Goal: Transaction & Acquisition: Purchase product/service

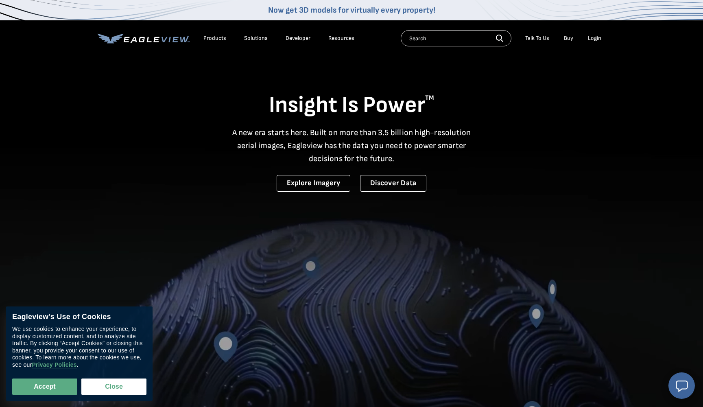
click at [211, 38] on div "Products" at bounding box center [214, 38] width 23 height 7
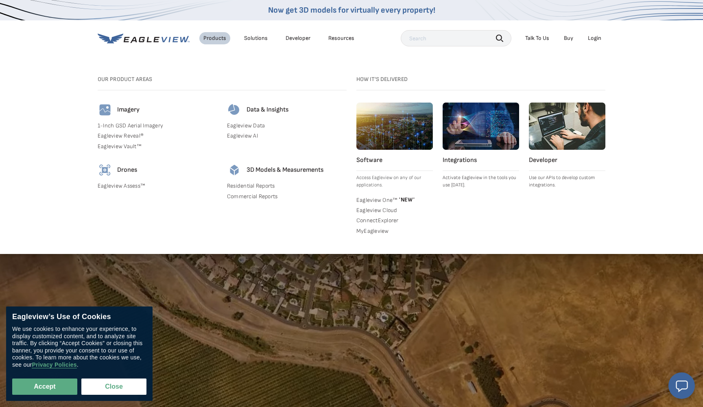
click at [255, 194] on link "Commercial Reports" at bounding box center [287, 196] width 120 height 7
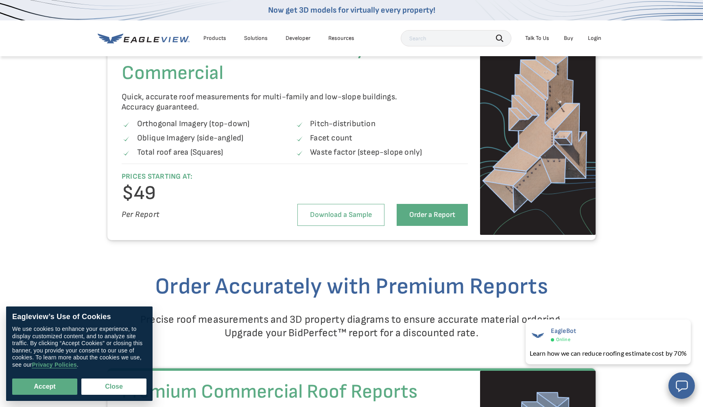
scroll to position [863, 0]
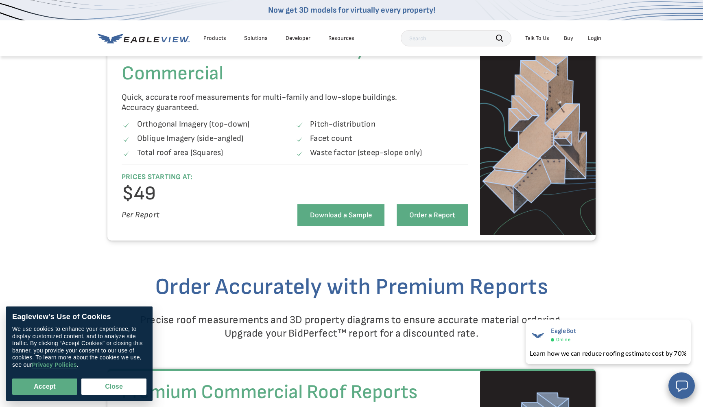
click at [340, 214] on link "Download a Sample" at bounding box center [340, 215] width 87 height 22
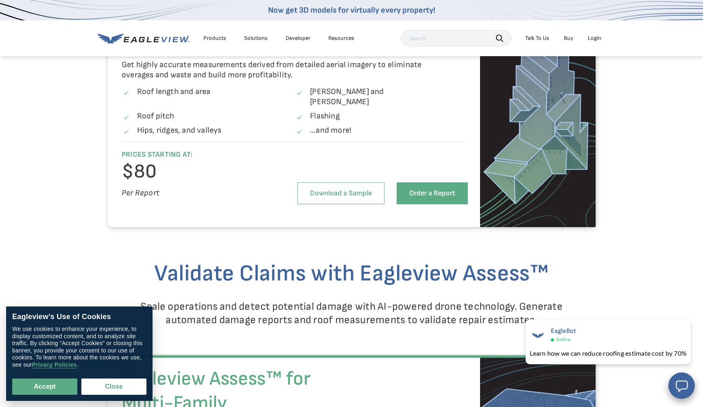
scroll to position [1213, 0]
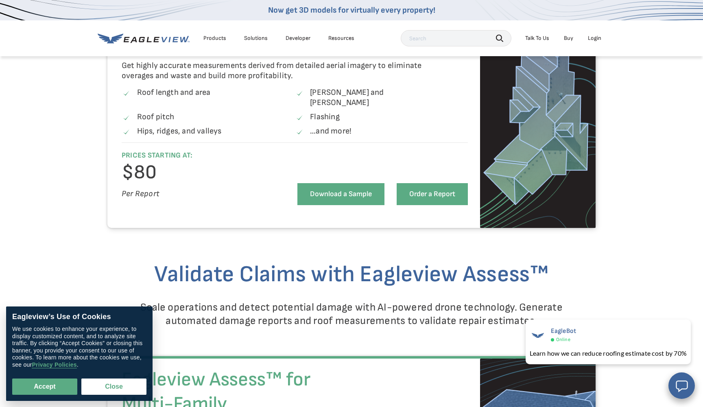
click at [347, 183] on link "Download a Sample" at bounding box center [340, 194] width 87 height 22
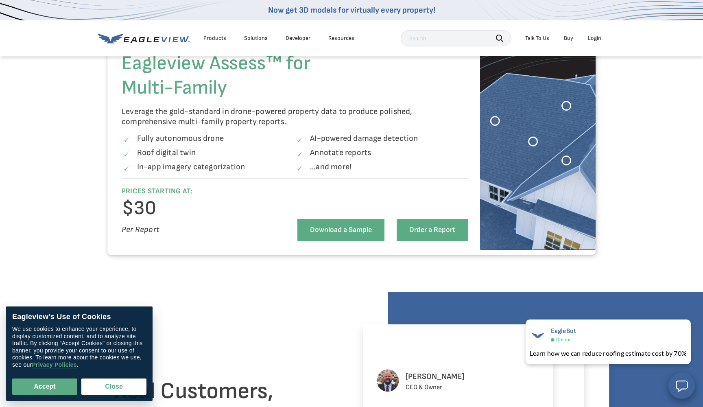
scroll to position [1524, 0]
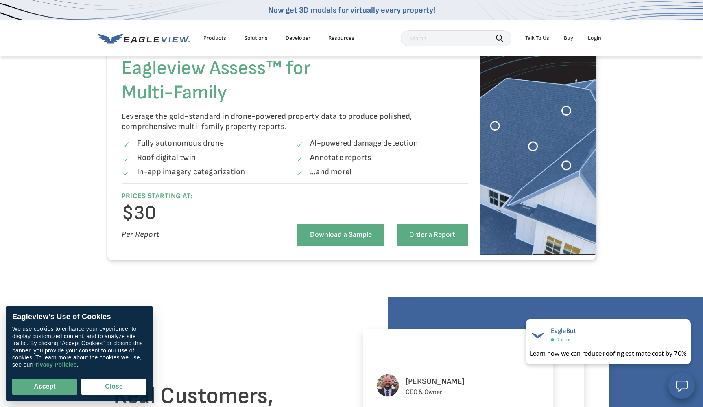
click at [339, 227] on link "Download a Sample" at bounding box center [340, 235] width 87 height 22
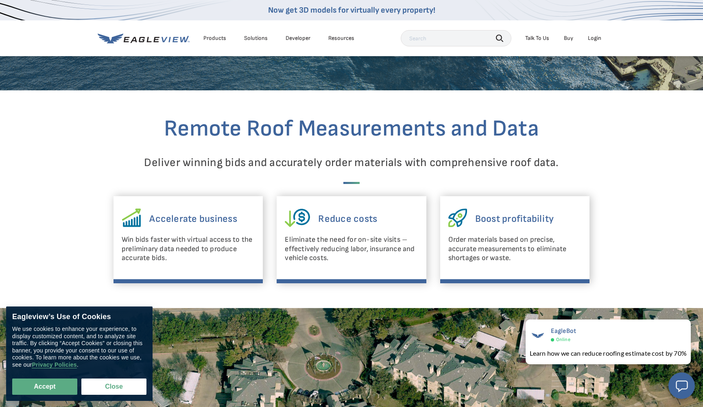
scroll to position [258, 0]
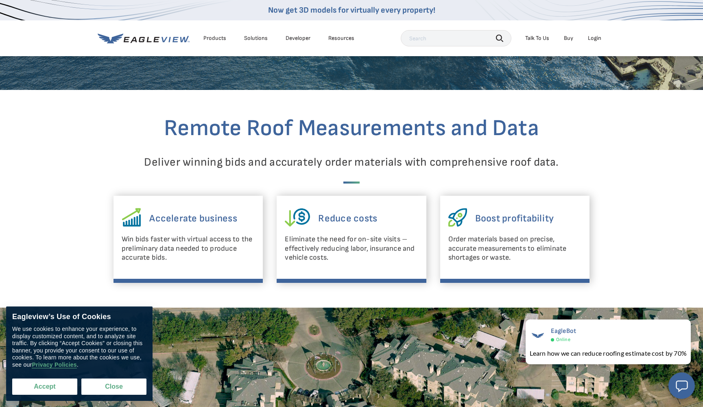
click at [38, 384] on button "Accept" at bounding box center [44, 386] width 65 height 16
checkbox input "true"
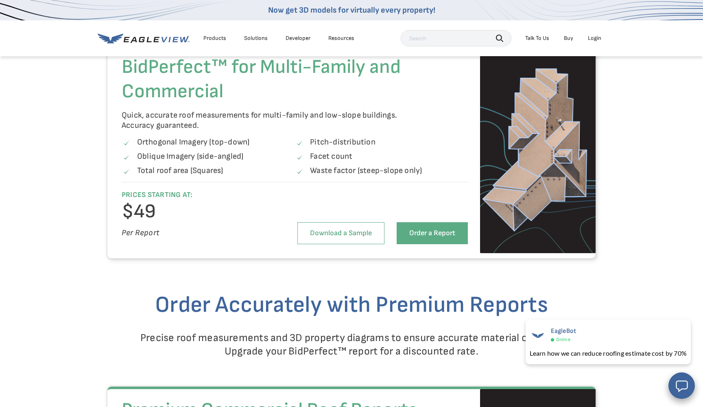
scroll to position [840, 0]
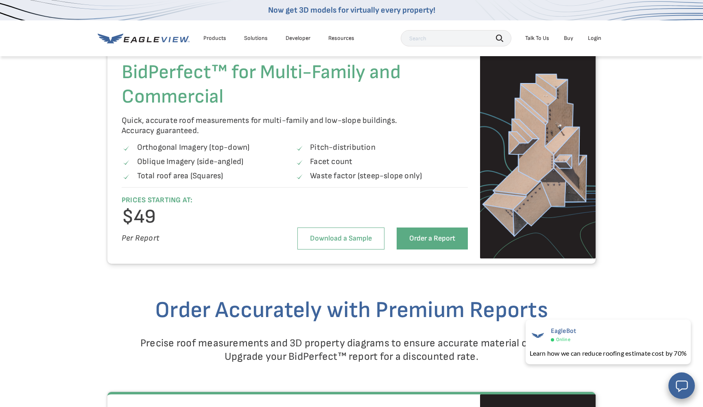
click at [257, 38] on div "Solutions" at bounding box center [256, 38] width 24 height 7
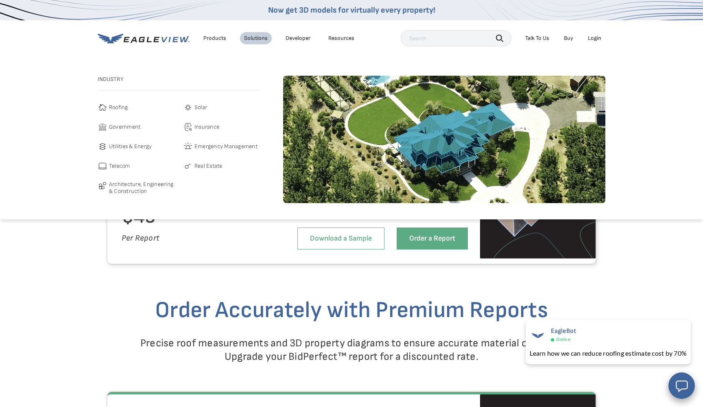
click at [122, 105] on span "Roofing" at bounding box center [118, 107] width 19 height 10
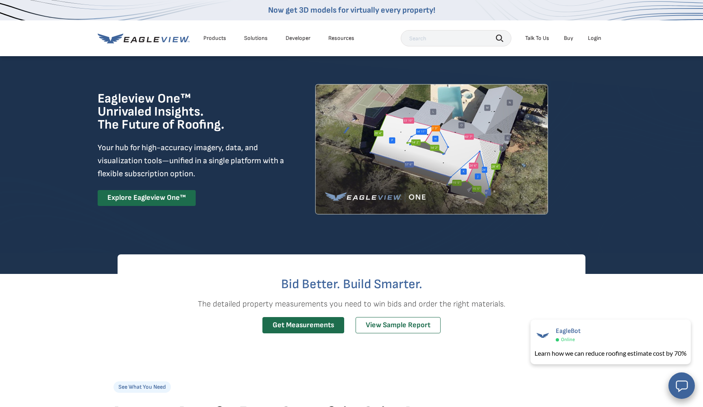
click at [218, 39] on div "Products" at bounding box center [214, 38] width 23 height 7
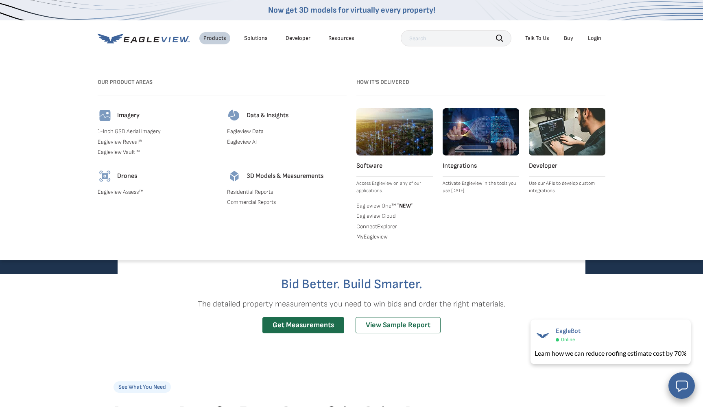
click at [260, 38] on div "Solutions" at bounding box center [256, 38] width 24 height 7
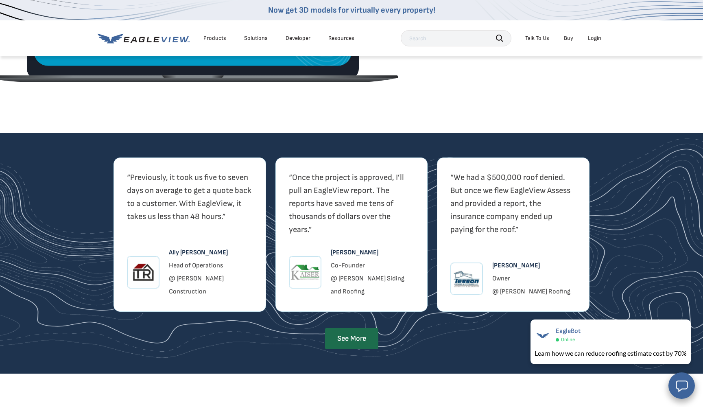
scroll to position [1346, 0]
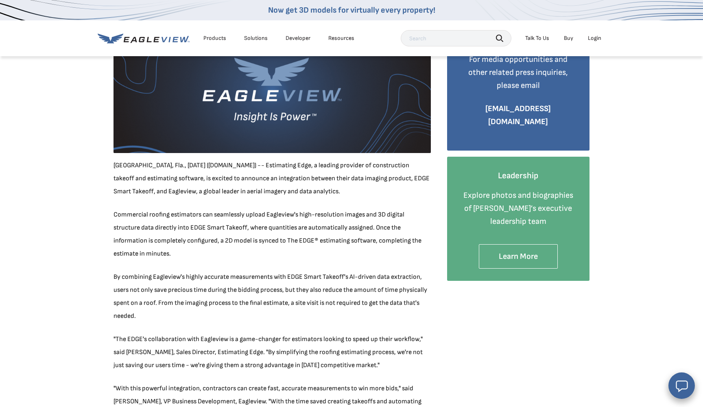
scroll to position [251, 0]
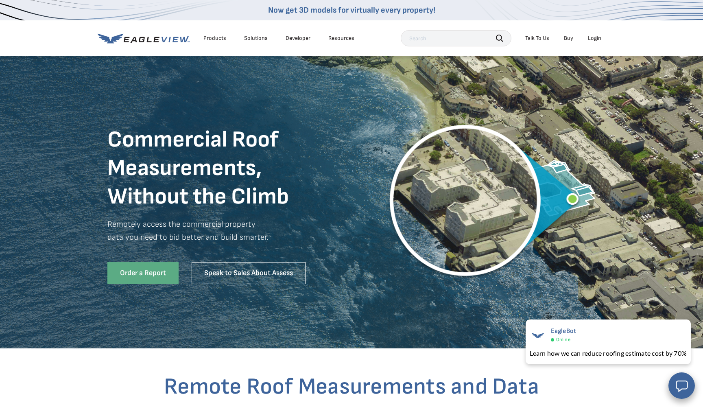
click at [216, 39] on div "Products" at bounding box center [214, 38] width 23 height 7
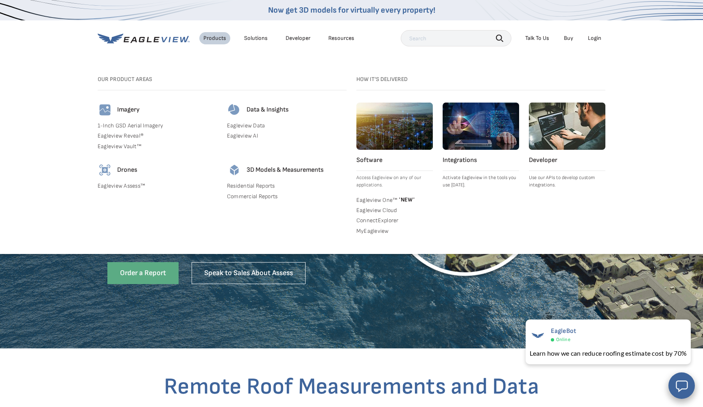
click at [244, 194] on link "Commercial Reports" at bounding box center [287, 196] width 120 height 7
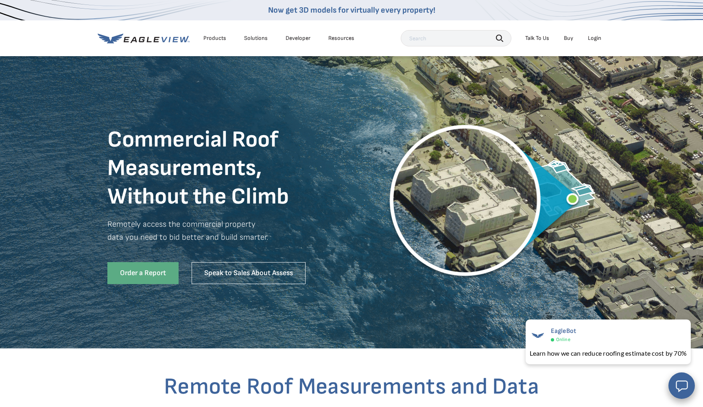
click at [259, 39] on div "Solutions" at bounding box center [256, 38] width 24 height 7
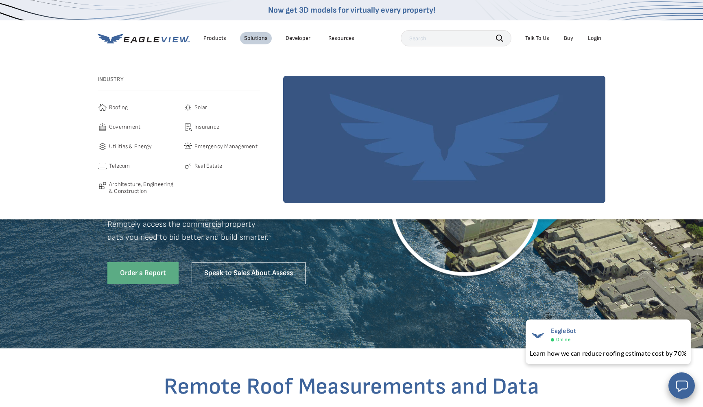
click at [210, 38] on div "Products" at bounding box center [214, 38] width 23 height 7
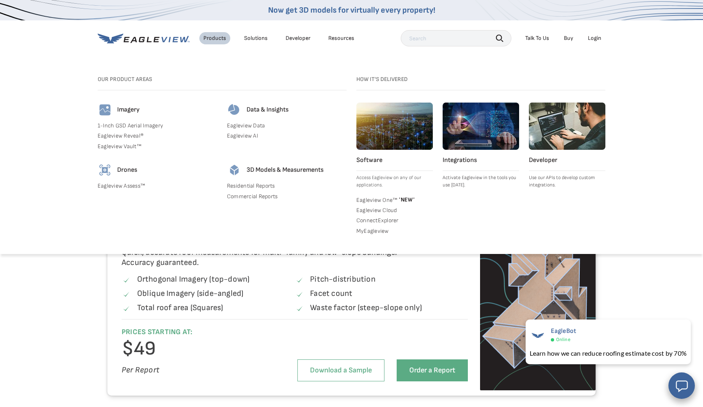
scroll to position [709, 0]
click at [593, 39] on div "Login" at bounding box center [594, 38] width 13 height 7
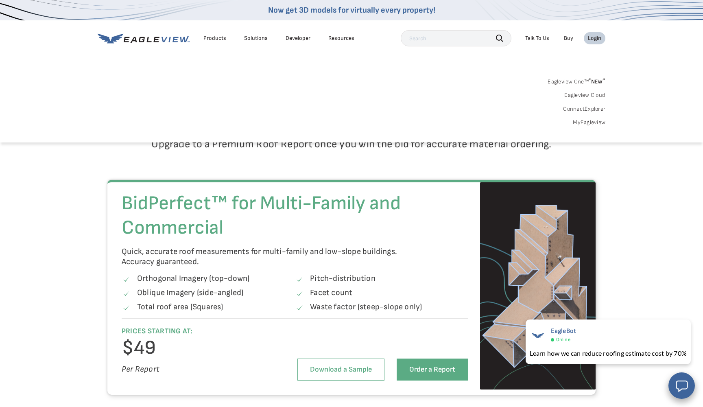
click at [580, 83] on link "Eagleview One™ * NEW *" at bounding box center [576, 80] width 58 height 9
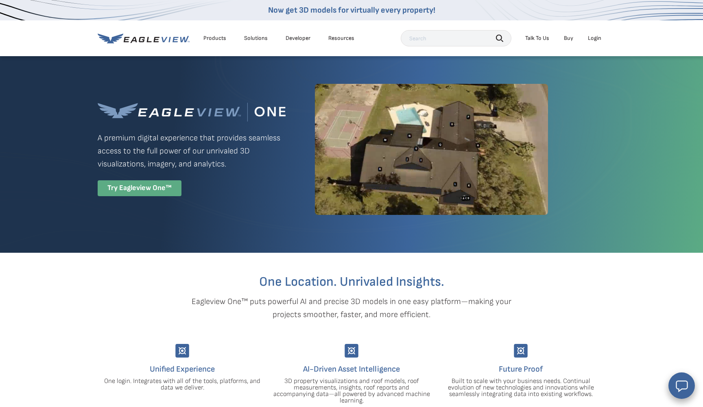
click at [145, 195] on div "Try Eagleview One™" at bounding box center [140, 188] width 84 height 16
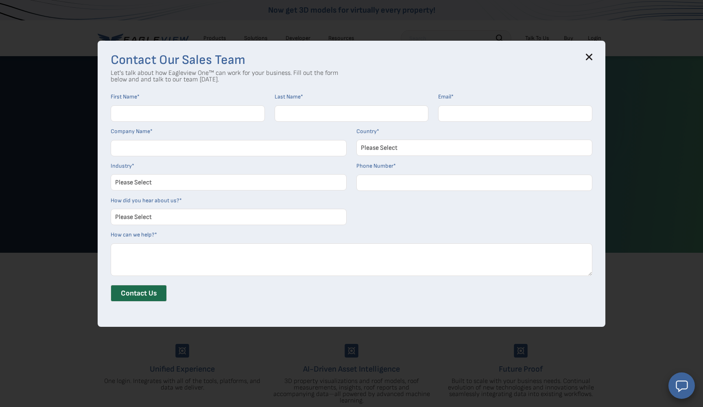
click at [589, 56] on icon at bounding box center [589, 57] width 5 height 5
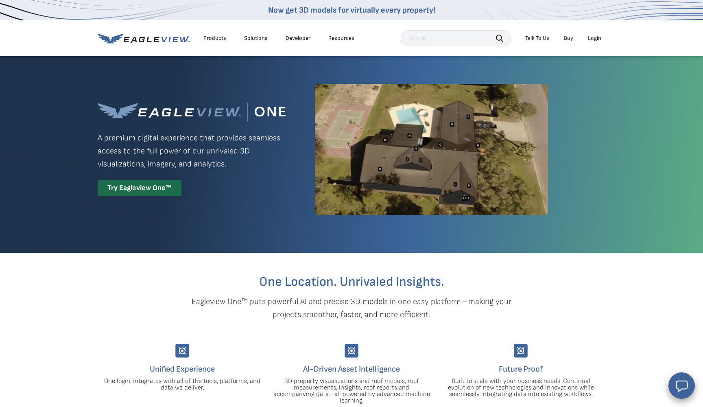
click at [592, 38] on div "Login" at bounding box center [594, 38] width 13 height 7
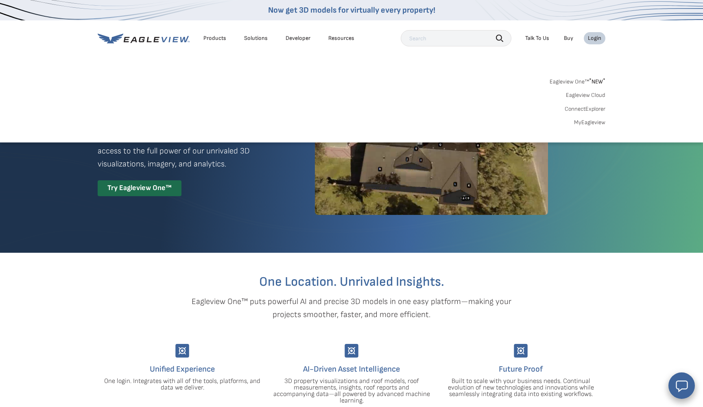
click at [589, 121] on link "MyEagleview" at bounding box center [589, 122] width 31 height 7
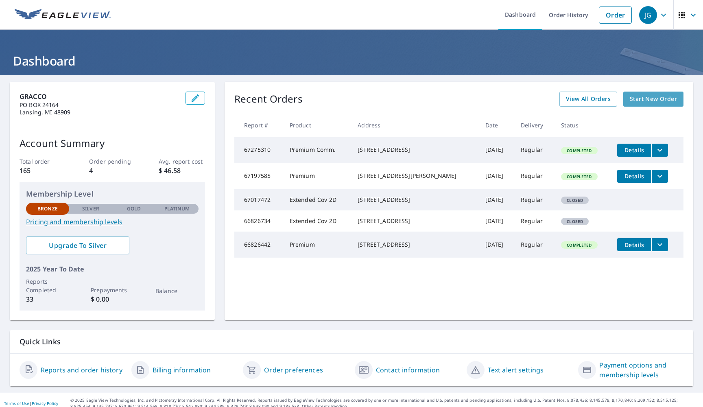
click at [650, 98] on span "Start New Order" at bounding box center [653, 99] width 47 height 10
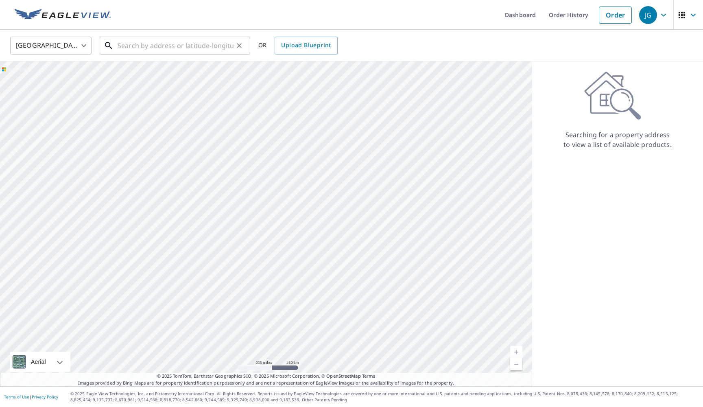
click at [153, 46] on input "text" at bounding box center [176, 45] width 116 height 23
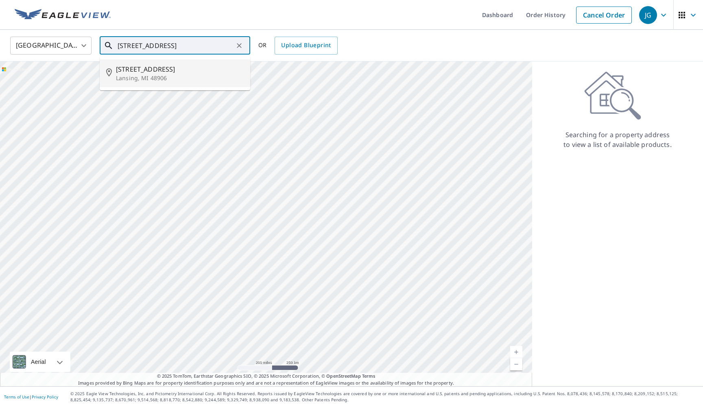
click at [148, 74] on p "Lansing, MI 48906" at bounding box center [180, 78] width 128 height 8
type input "[STREET_ADDRESS]"
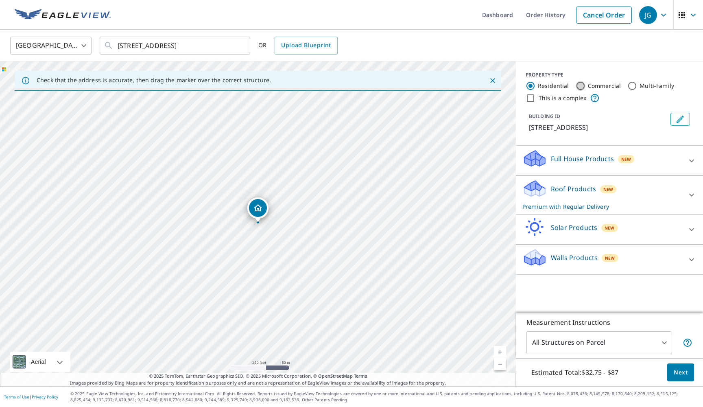
click at [580, 86] on input "Commercial" at bounding box center [581, 86] width 10 height 10
radio input "true"
type input "4"
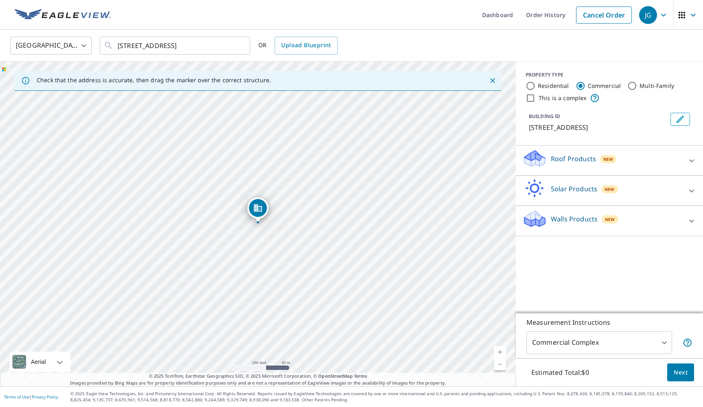
click at [593, 97] on icon at bounding box center [595, 98] width 10 height 10
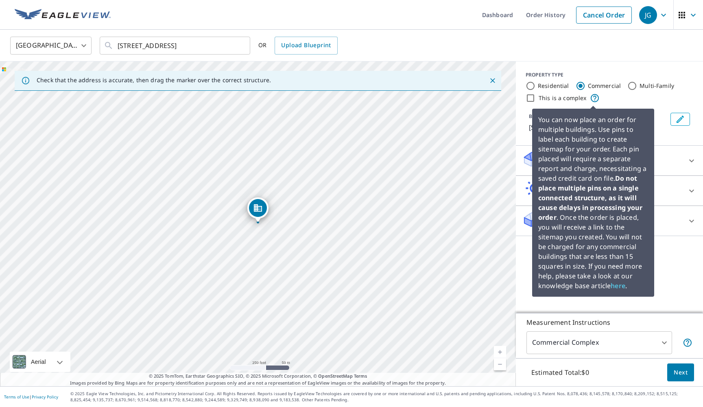
click at [593, 97] on icon at bounding box center [595, 98] width 10 height 10
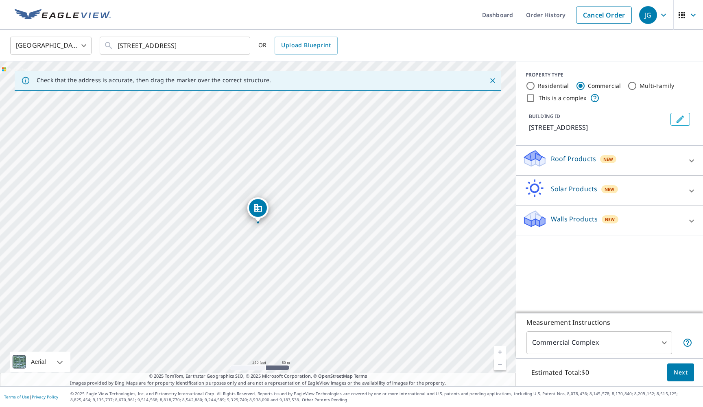
click at [613, 100] on div "This is a complex" at bounding box center [610, 98] width 168 height 10
click at [692, 161] on icon at bounding box center [691, 160] width 5 height 3
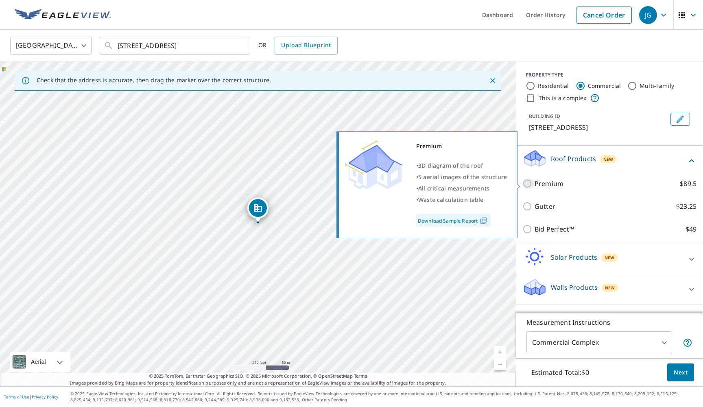
click at [528, 181] on input "Premium $89.5" at bounding box center [528, 184] width 12 height 10
checkbox input "true"
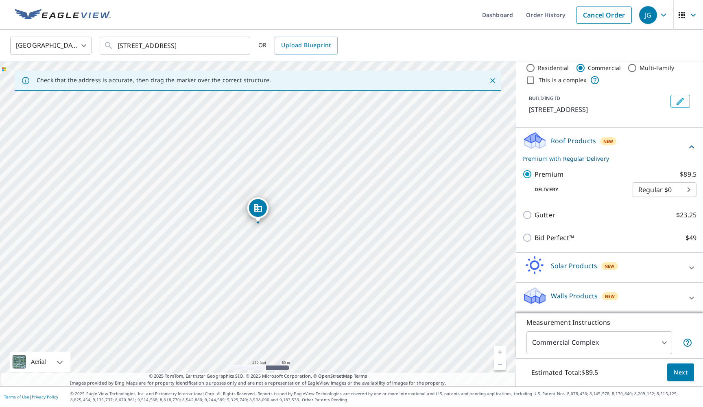
click at [681, 372] on span "Next" at bounding box center [681, 372] width 14 height 10
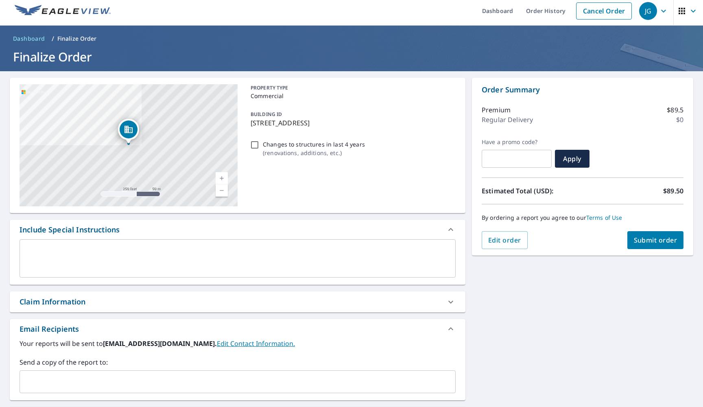
scroll to position [3, 0]
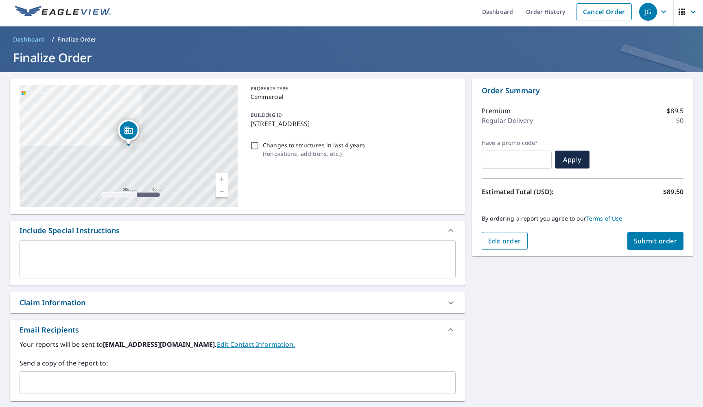
click at [496, 240] on span "Edit order" at bounding box center [504, 240] width 33 height 9
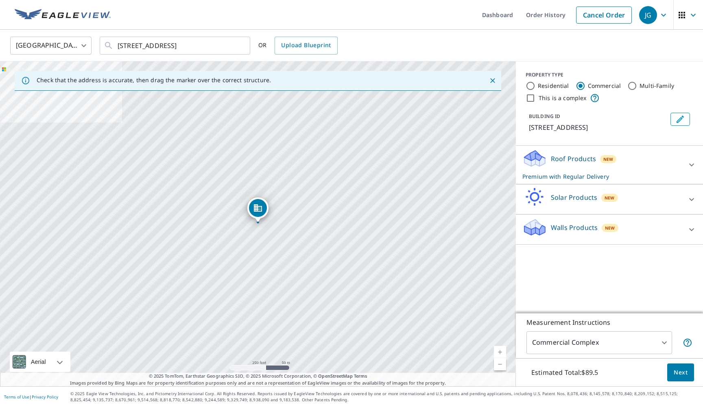
click at [691, 165] on icon at bounding box center [692, 165] width 10 height 10
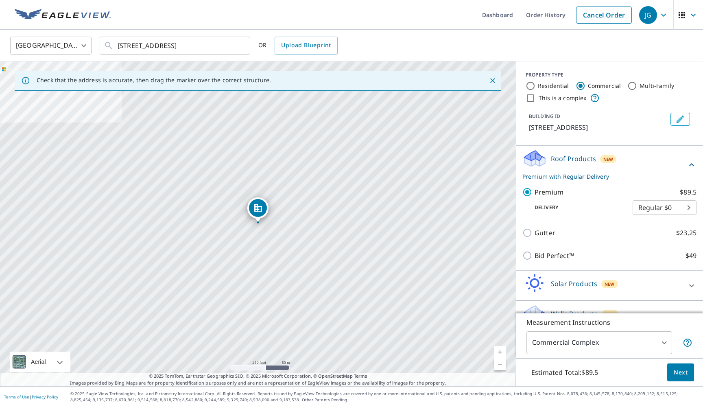
click at [689, 207] on body "JG JG Dashboard Order History Cancel Order JG [GEOGRAPHIC_DATA] [GEOGRAPHIC_DAT…" at bounding box center [351, 203] width 703 height 407
click at [628, 44] on div at bounding box center [351, 203] width 703 height 407
